Goal: Find specific page/section: Find specific page/section

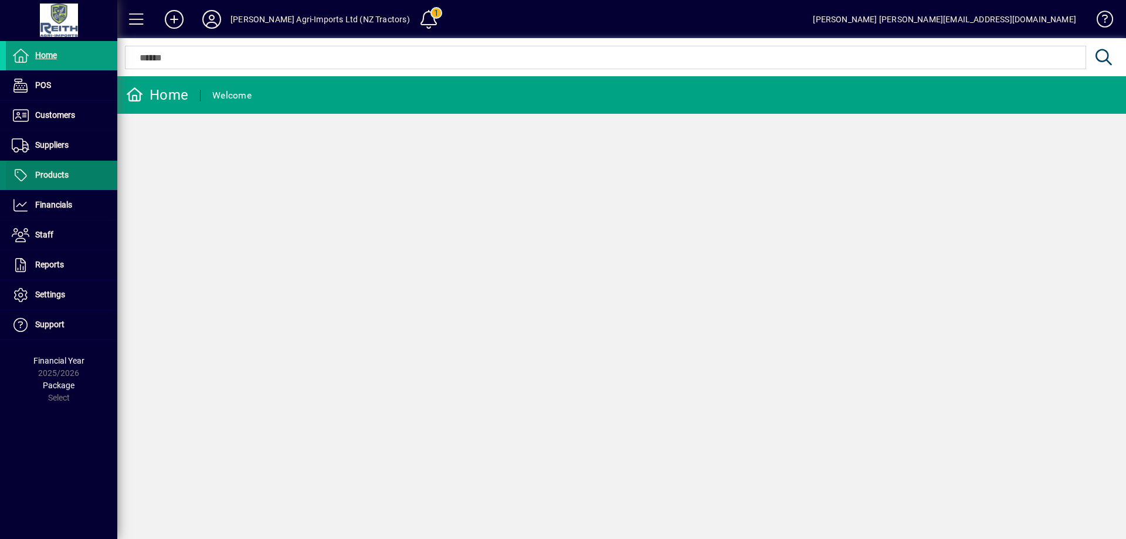
click at [56, 174] on span "Products" at bounding box center [51, 174] width 33 height 9
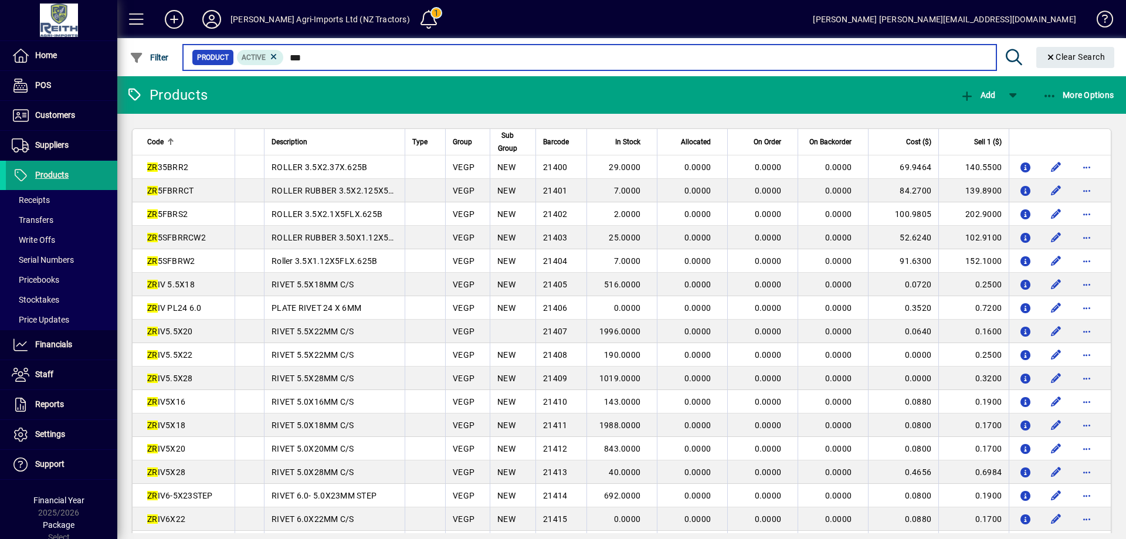
type input "****"
